Goal: Find contact information: Find contact information

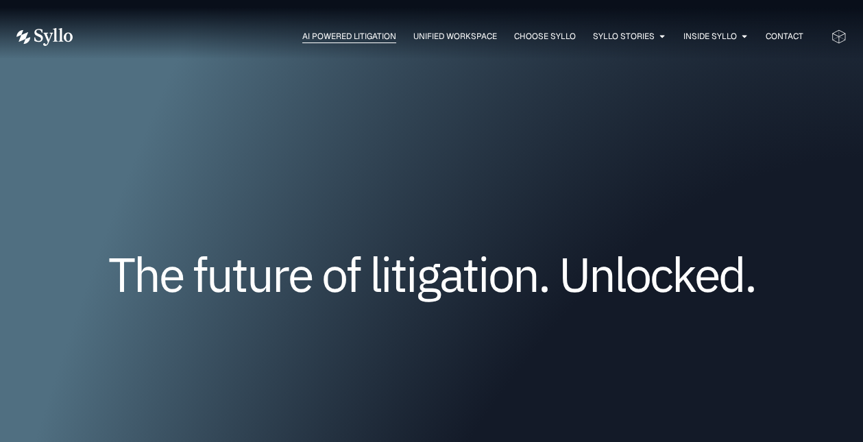
click at [329, 32] on span "AI Powered Litigation" at bounding box center [349, 36] width 94 height 12
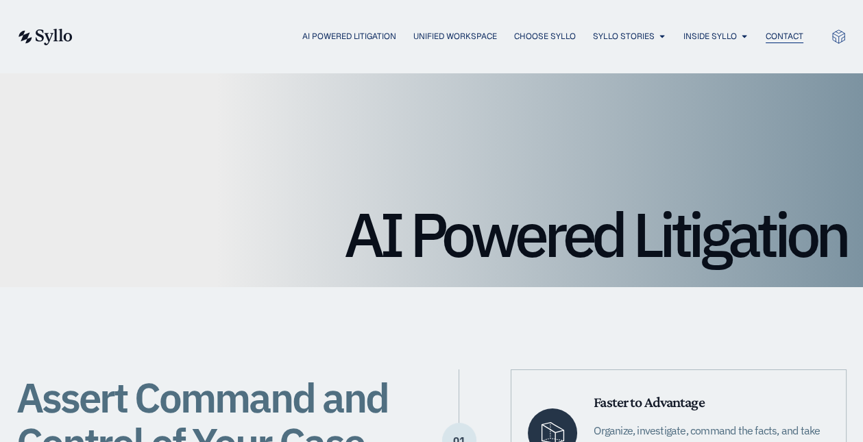
click at [768, 38] on span "Contact" at bounding box center [785, 36] width 38 height 12
